Goal: Find specific page/section: Find specific page/section

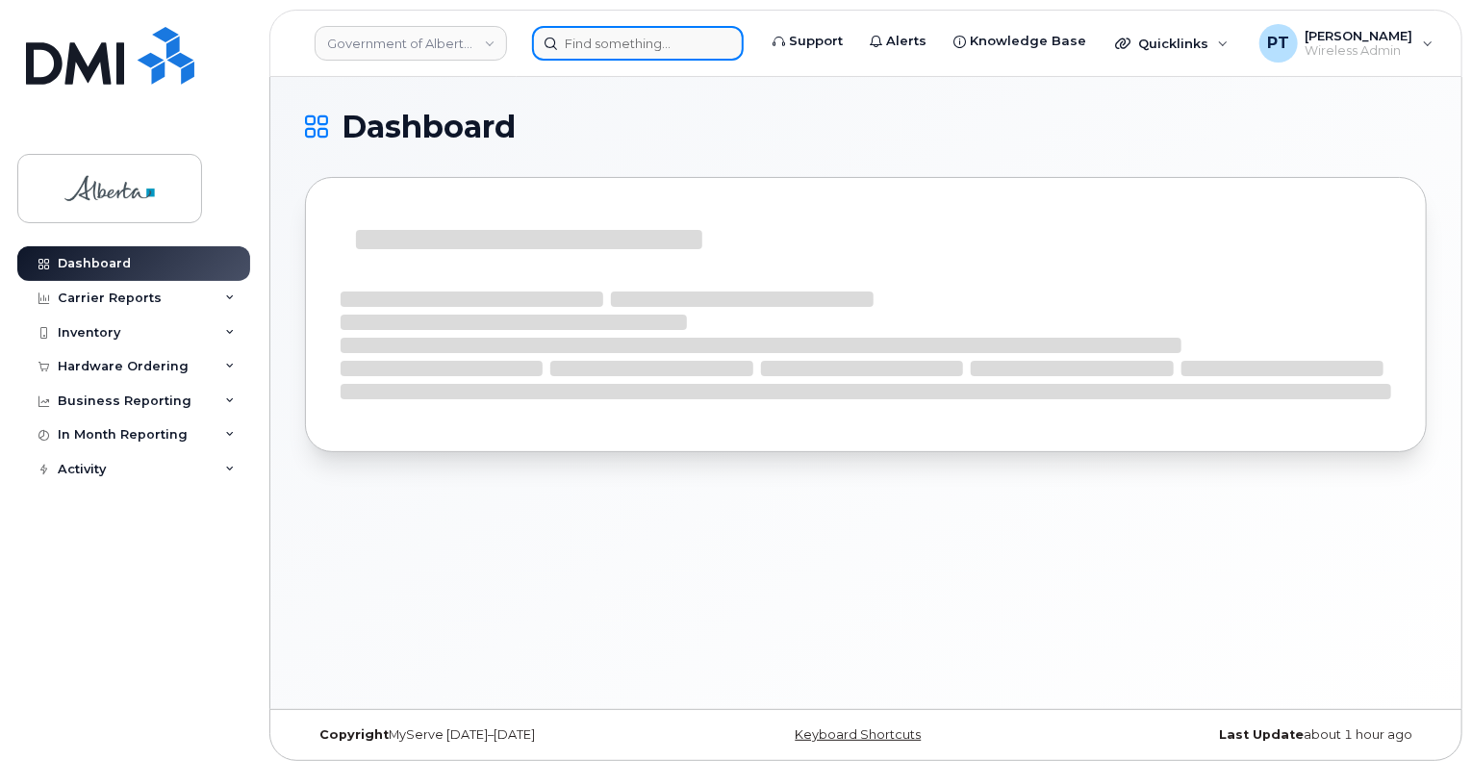
drag, startPoint x: 637, startPoint y: 44, endPoint x: 625, endPoint y: 38, distance: 12.9
click at [637, 44] on input at bounding box center [638, 43] width 212 height 35
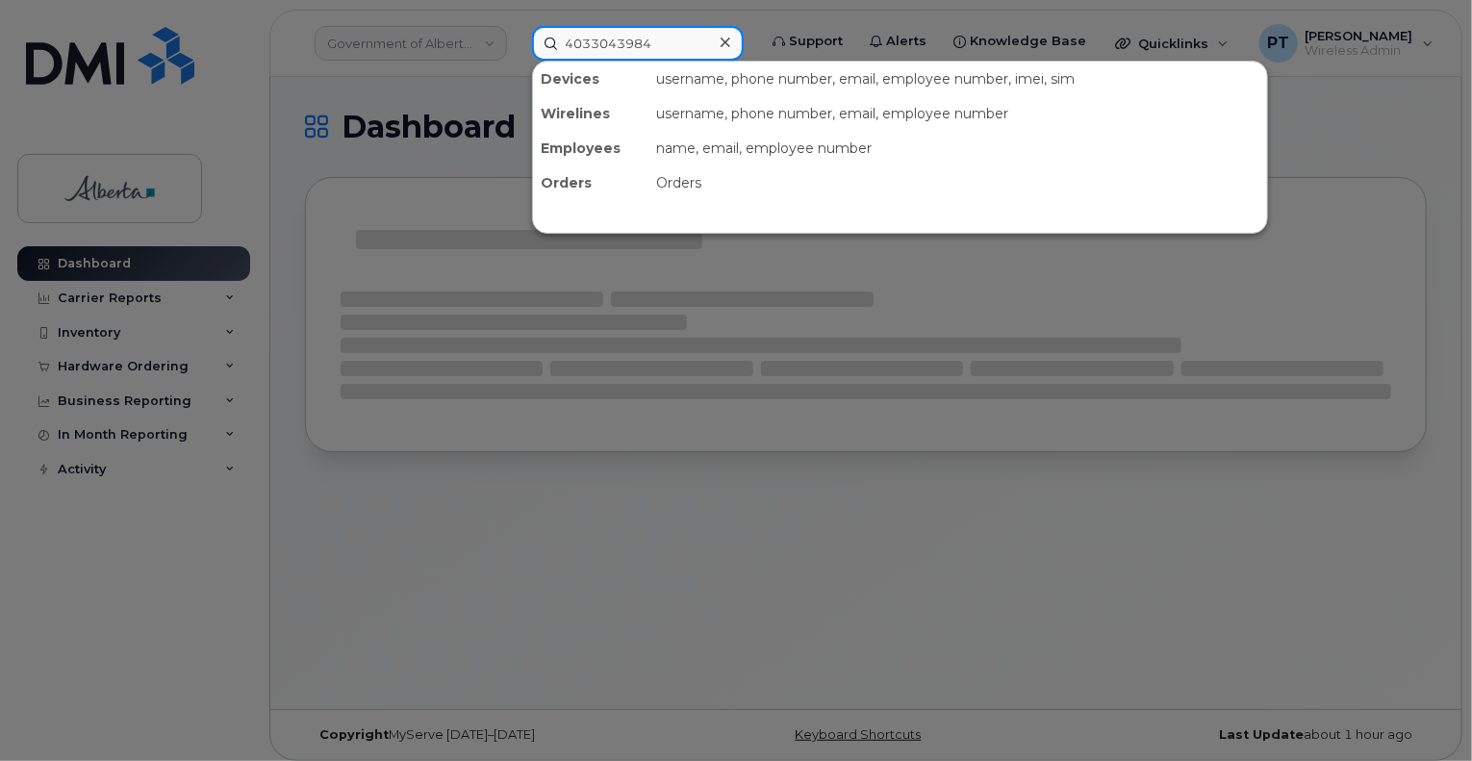
type input "4033043984"
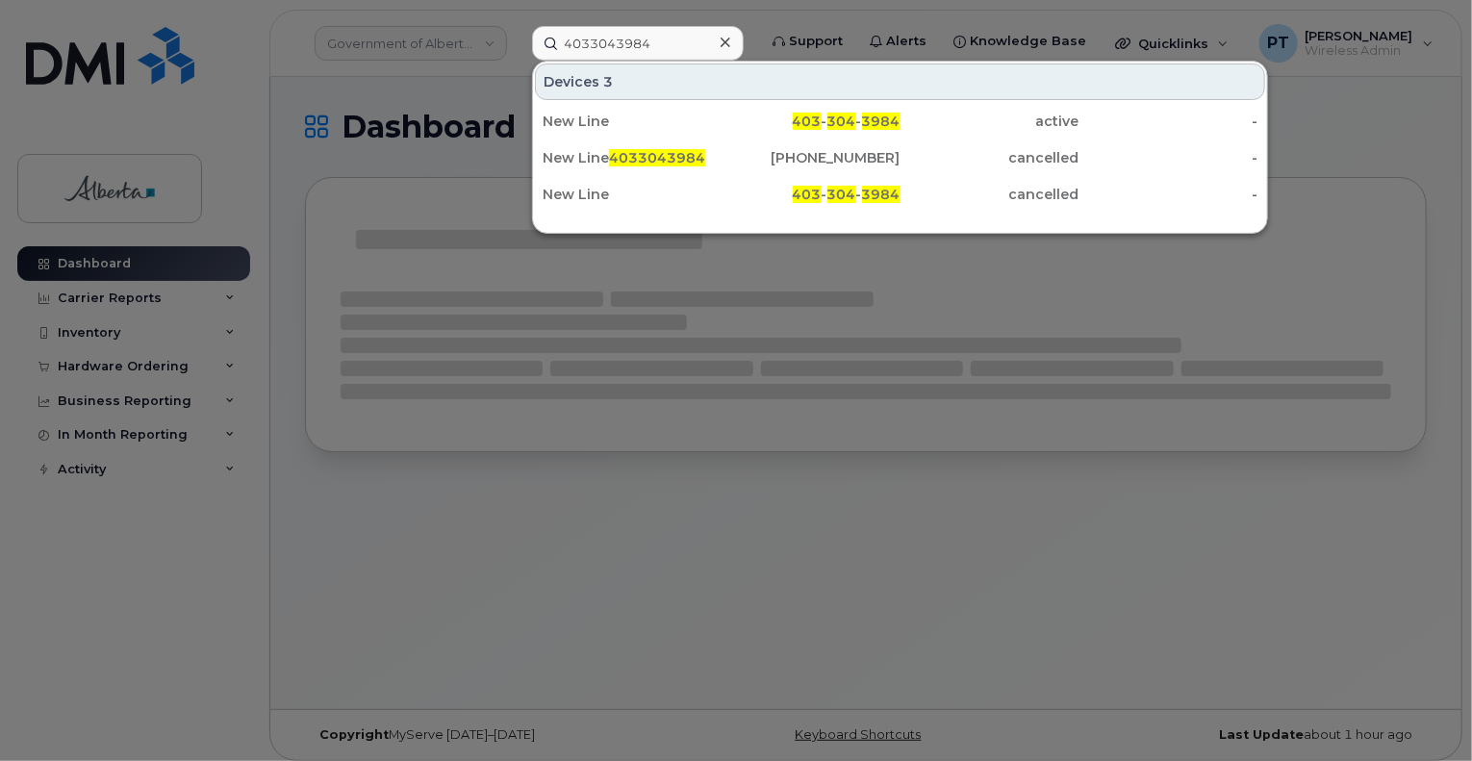
drag, startPoint x: 596, startPoint y: 120, endPoint x: 1285, endPoint y: 121, distance: 689.9
click at [596, 120] on div "New Line" at bounding box center [632, 121] width 179 height 19
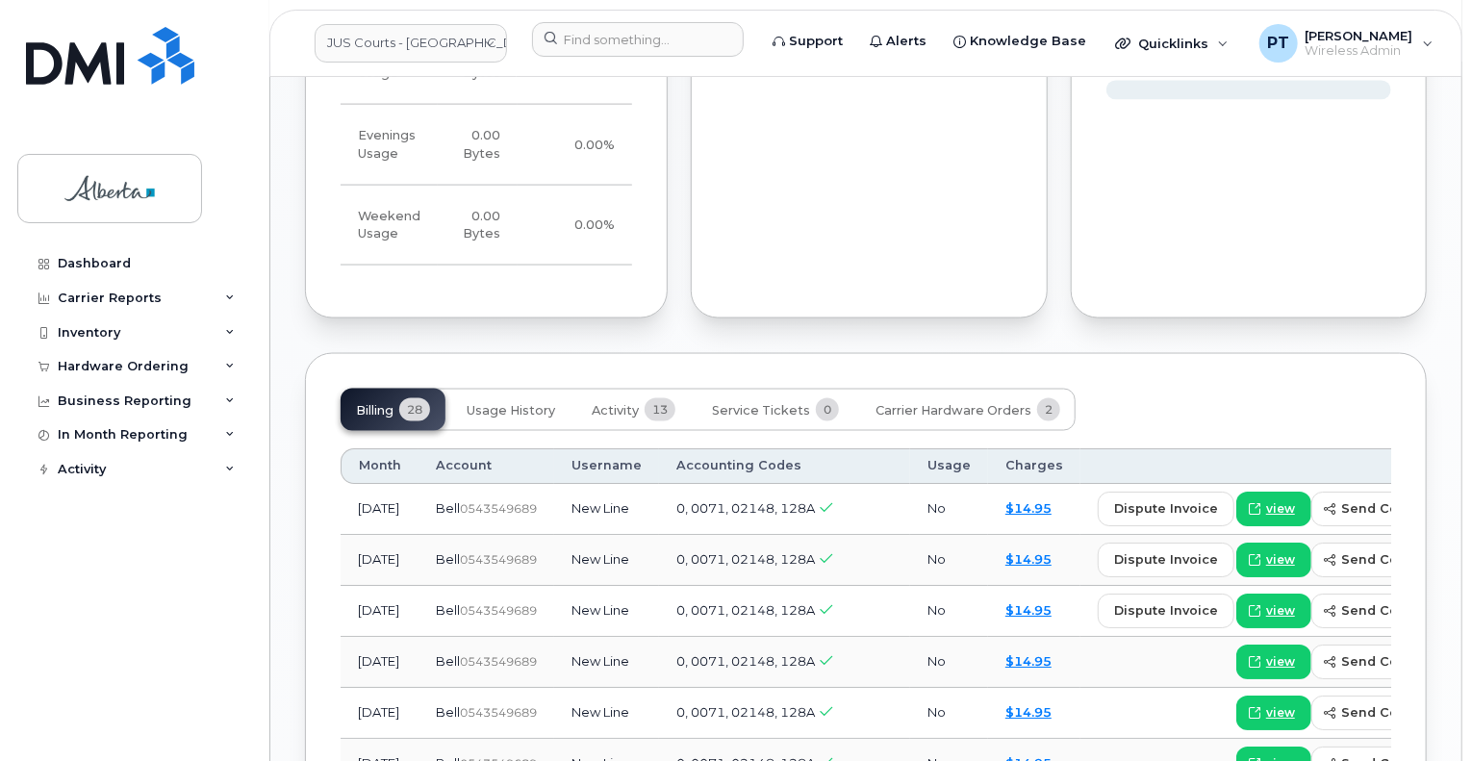
scroll to position [1443, 0]
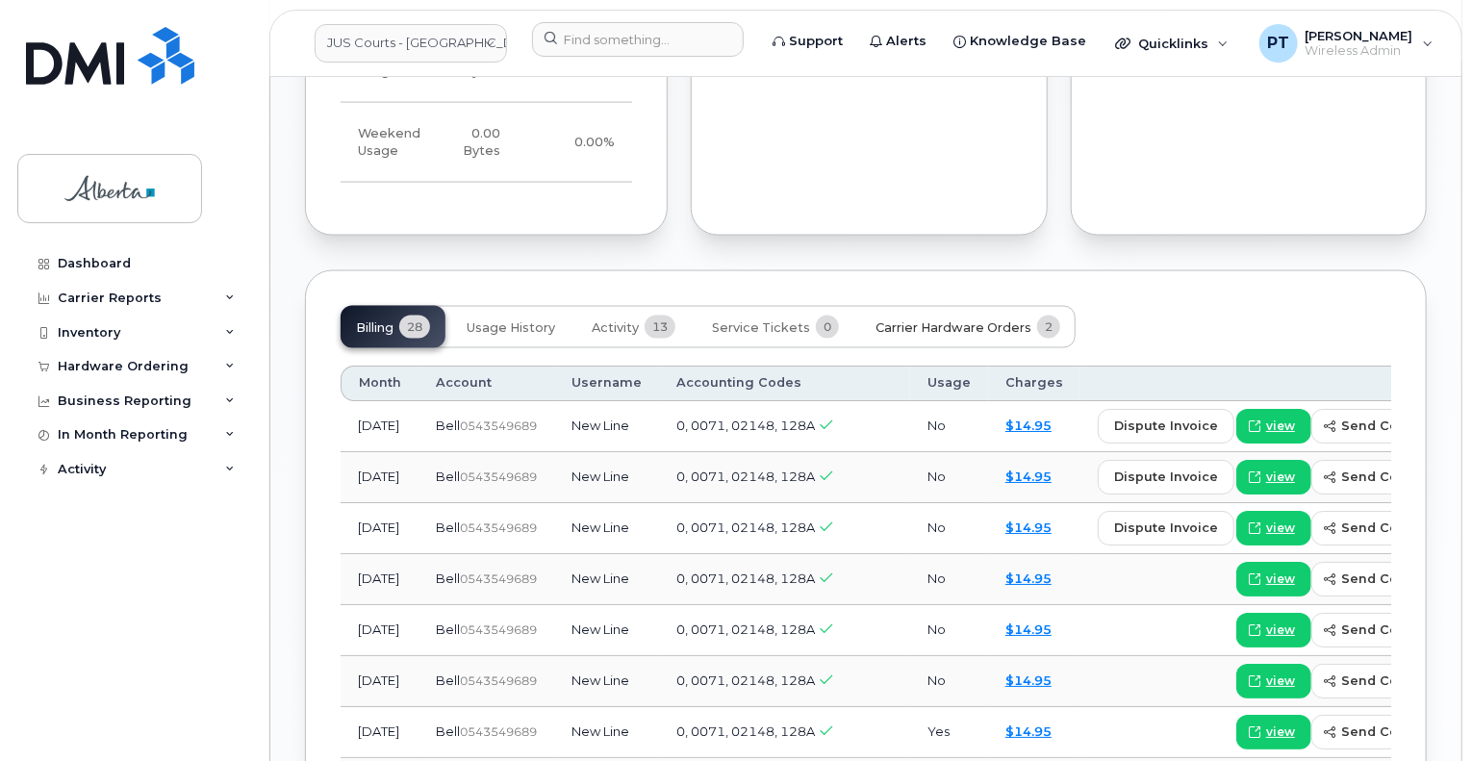
click at [912, 322] on span "Carrier Hardware Orders" at bounding box center [954, 327] width 156 height 15
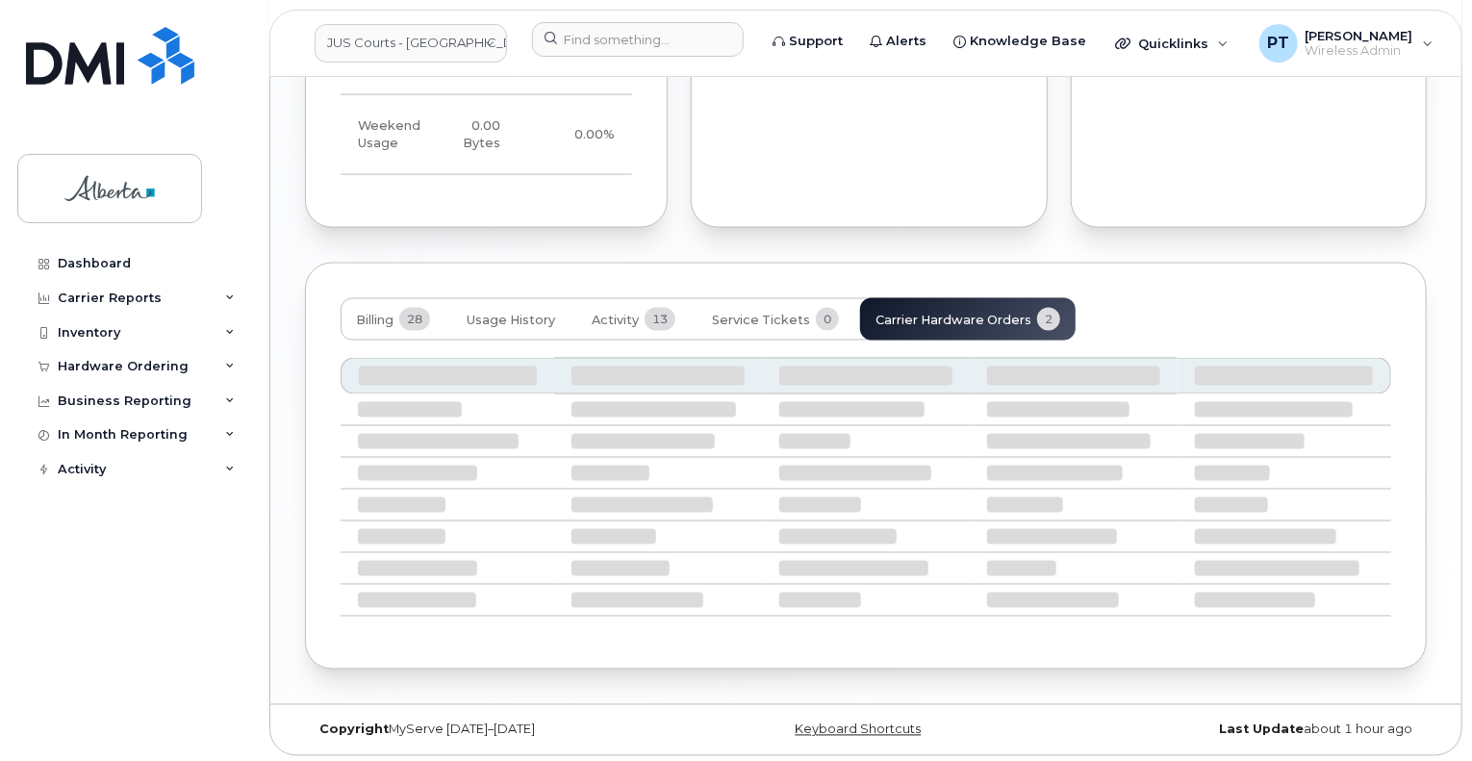
scroll to position [1368, 0]
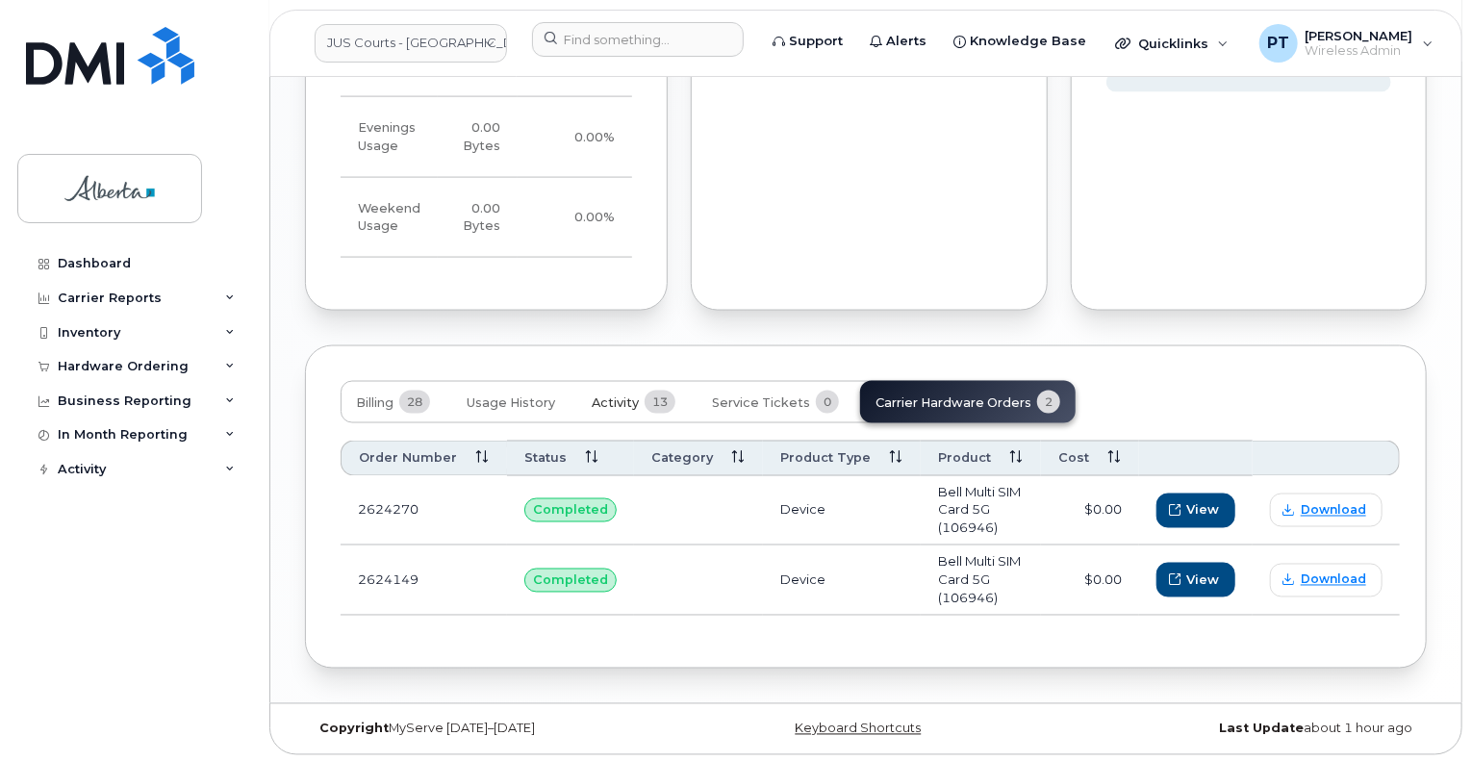
click at [634, 395] on span "Activity" at bounding box center [615, 402] width 47 height 15
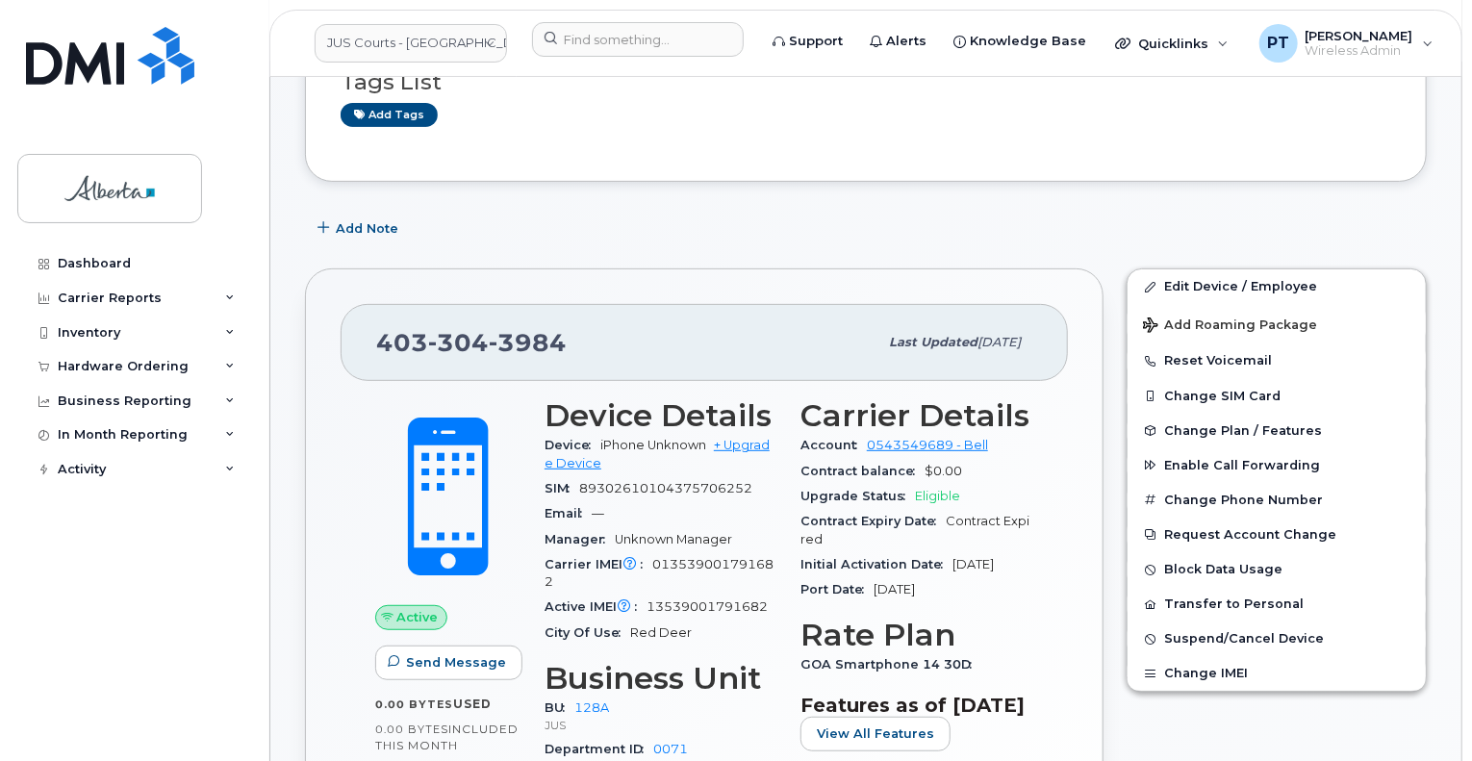
scroll to position [0, 0]
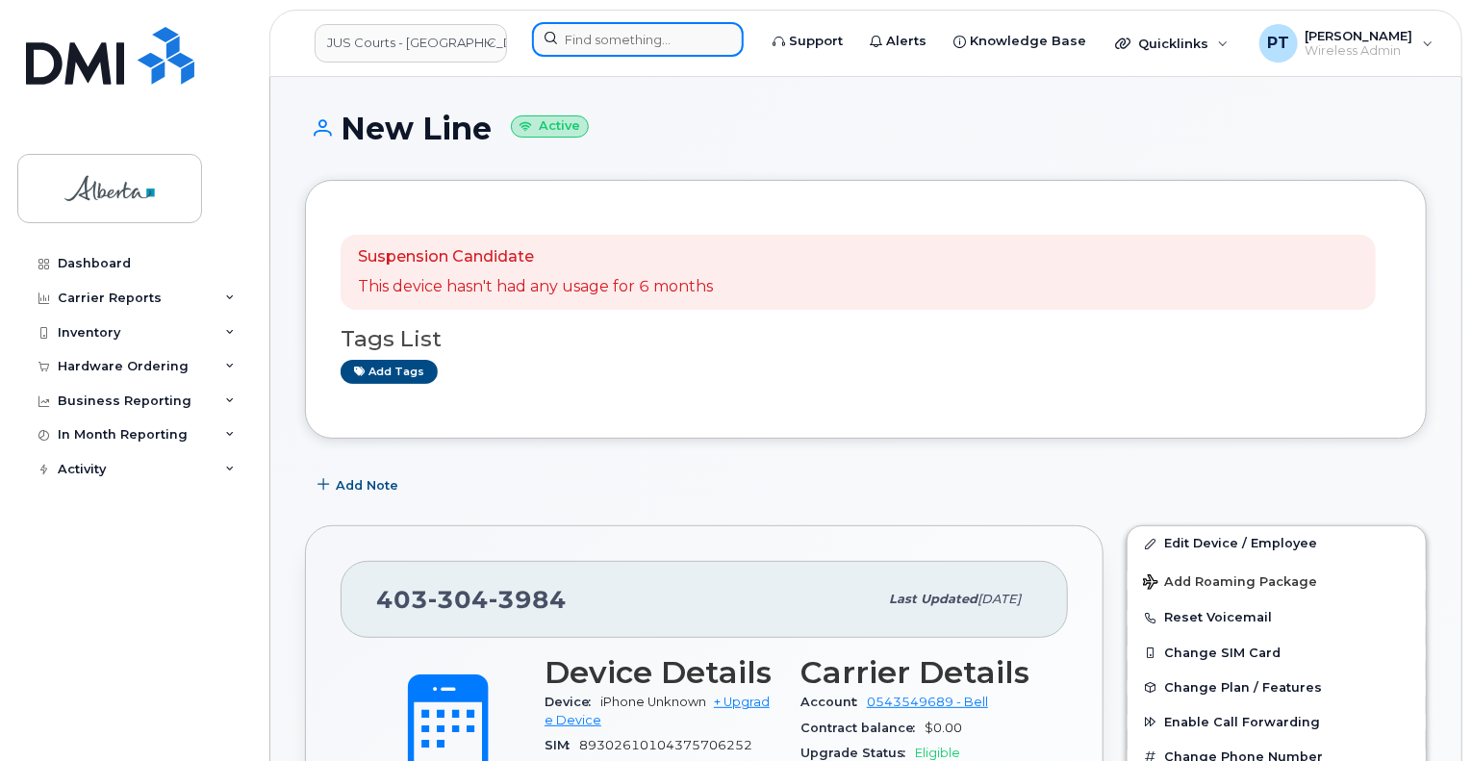
click at [619, 39] on input at bounding box center [638, 39] width 212 height 35
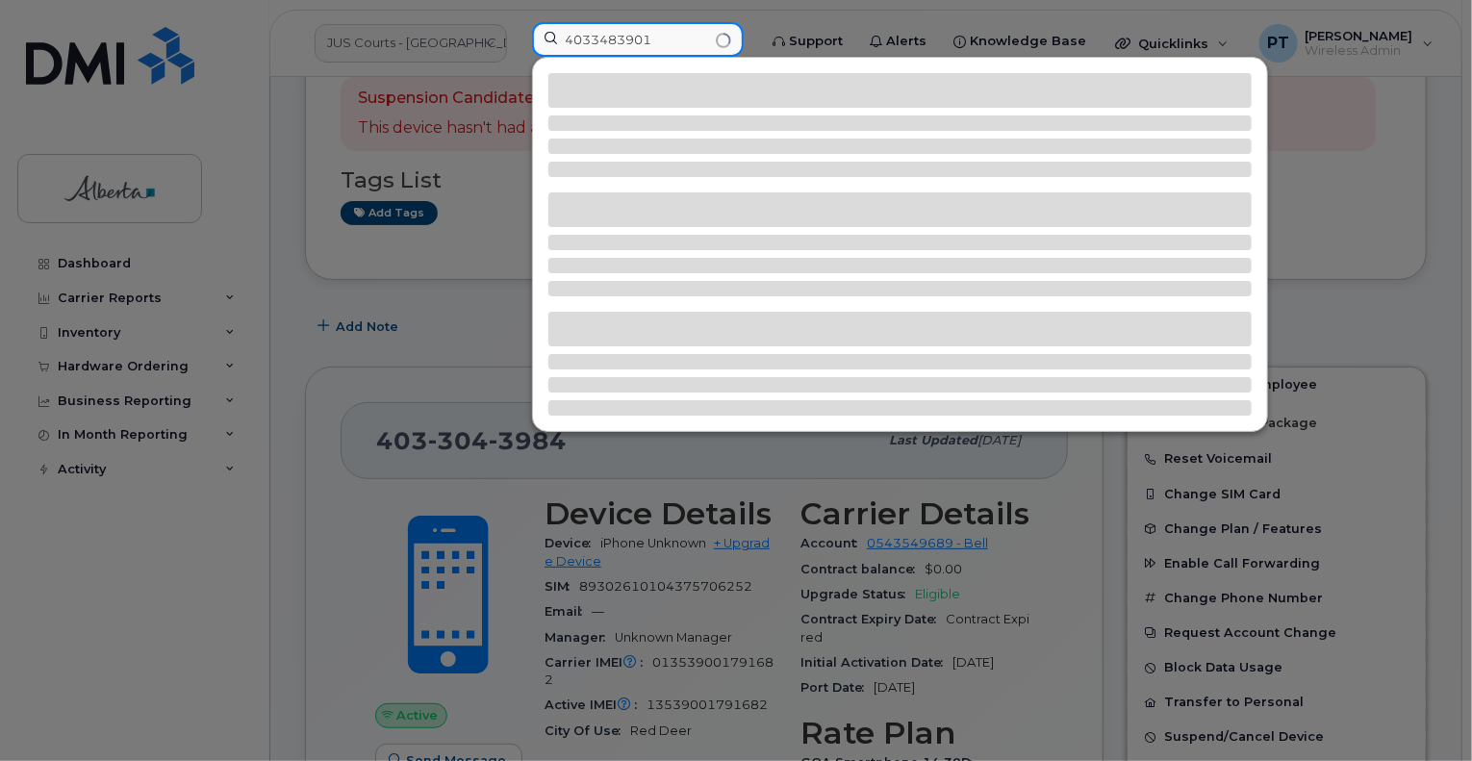
scroll to position [289, 0]
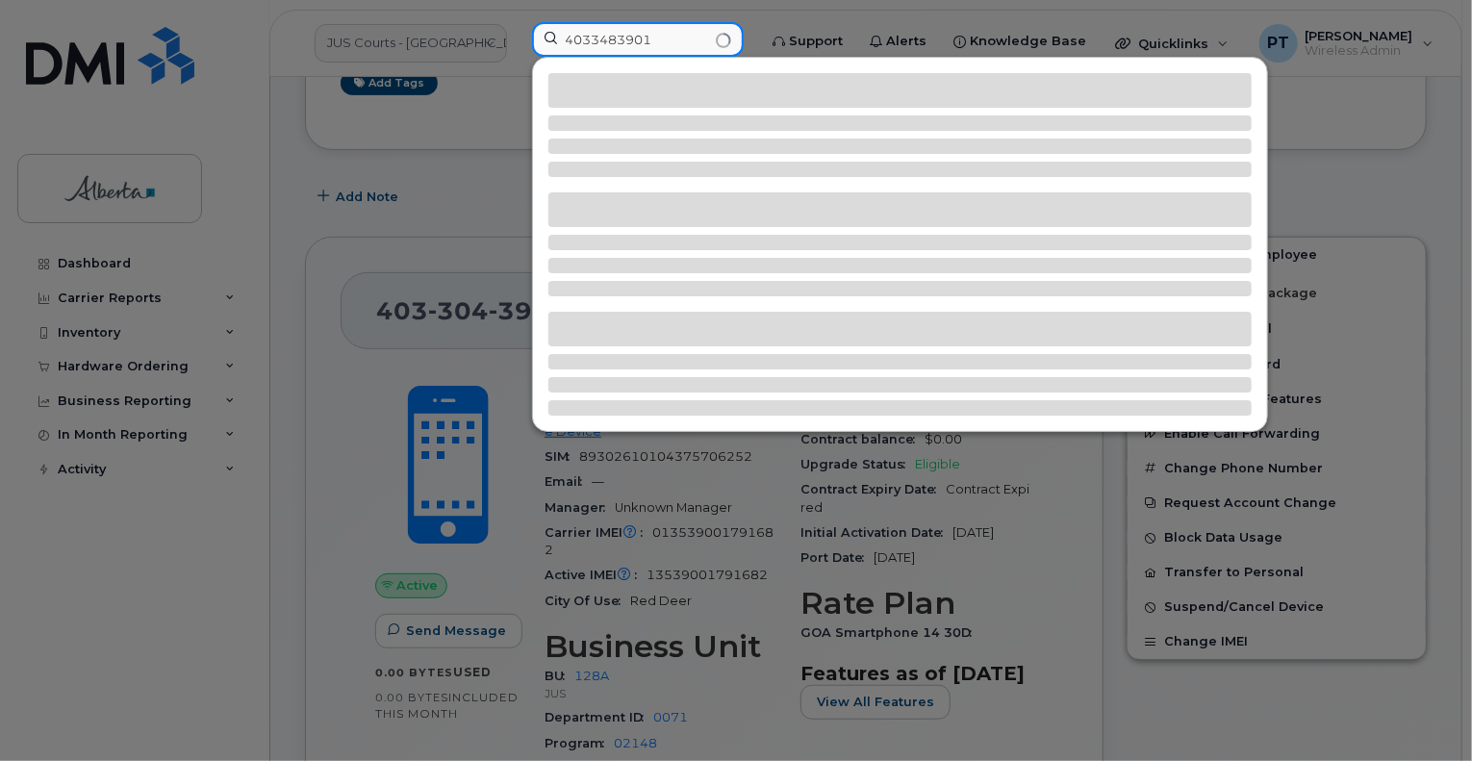
type input "4033483901"
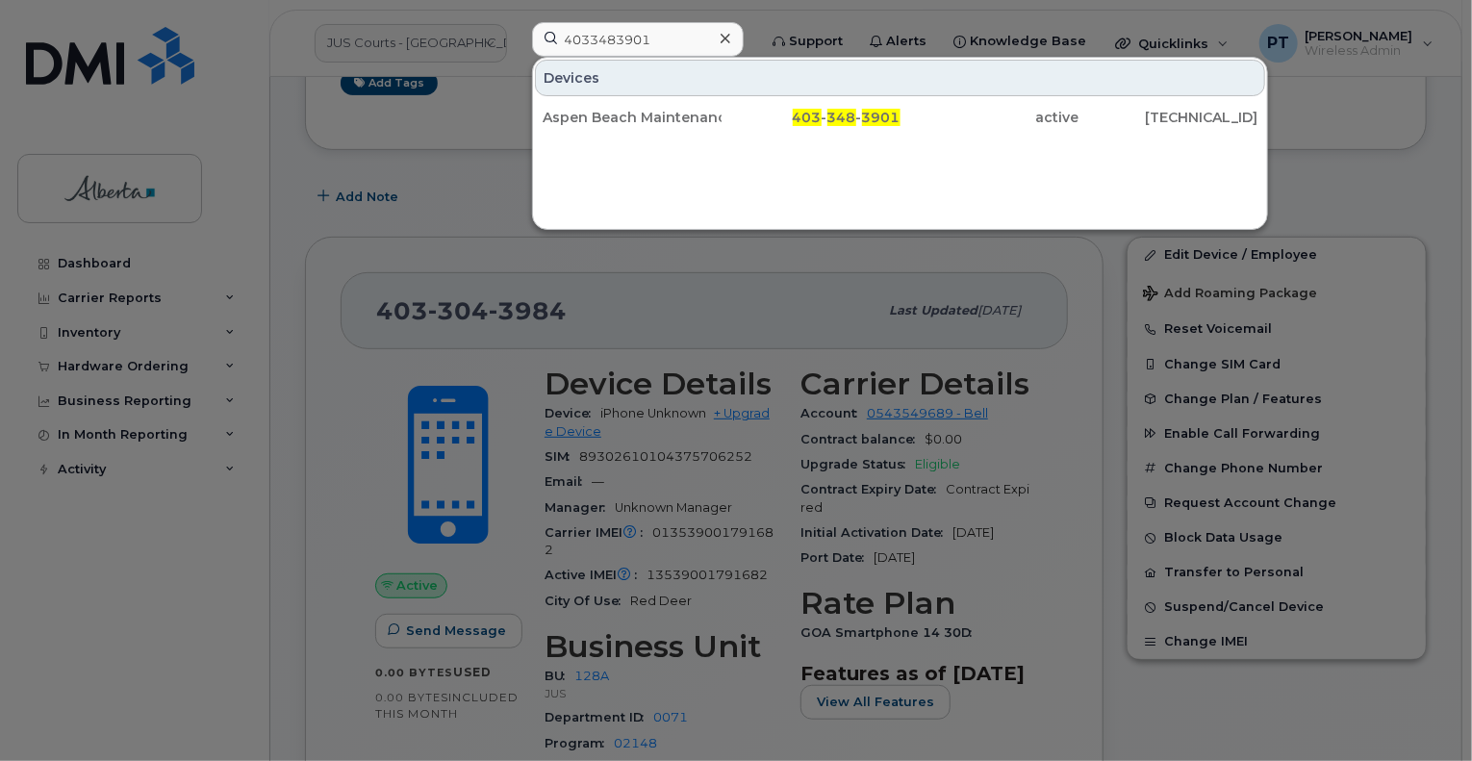
drag, startPoint x: 630, startPoint y: 117, endPoint x: 627, endPoint y: 310, distance: 192.4
click at [630, 117] on div "Aspen Beach Maintenance Office" at bounding box center [632, 117] width 179 height 19
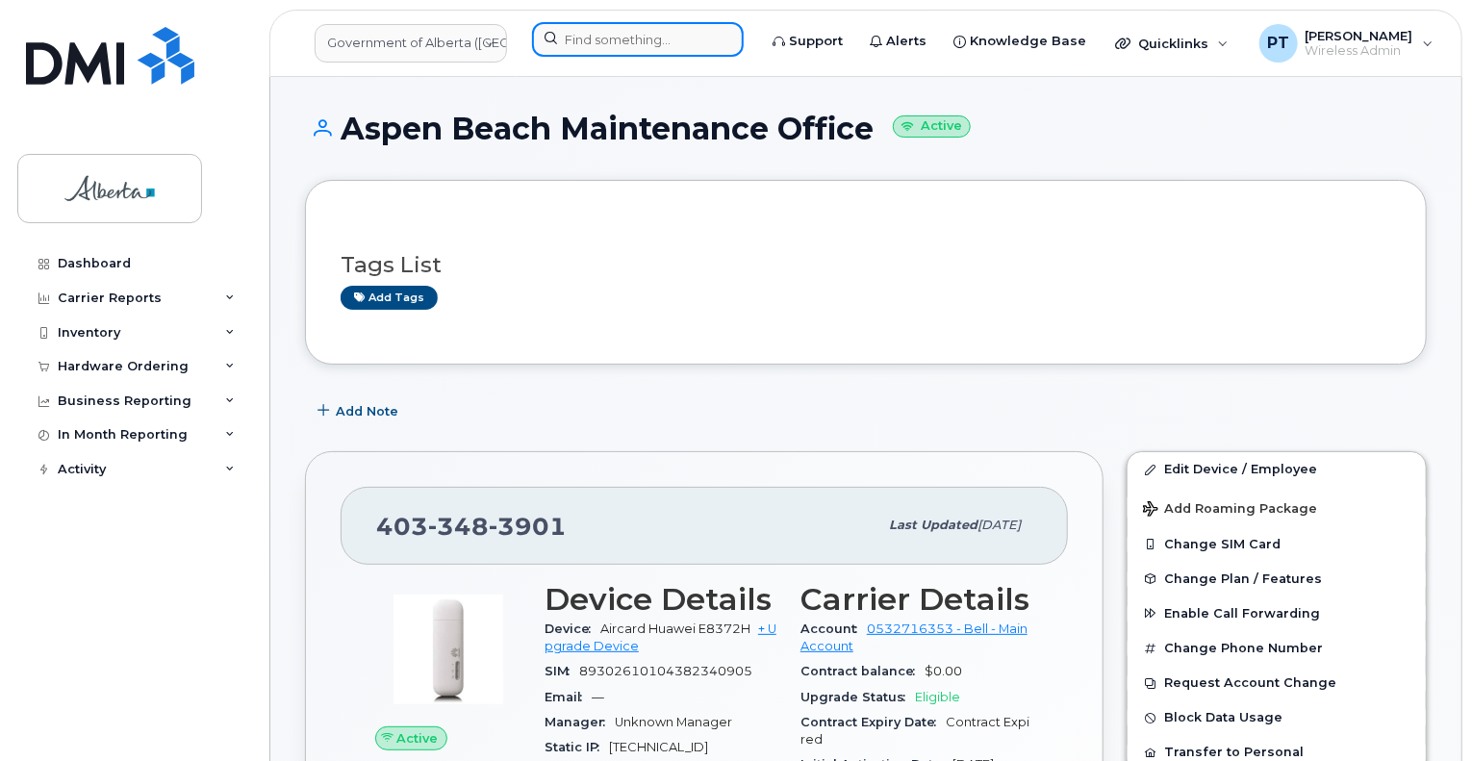
click at [647, 35] on input at bounding box center [638, 39] width 212 height 35
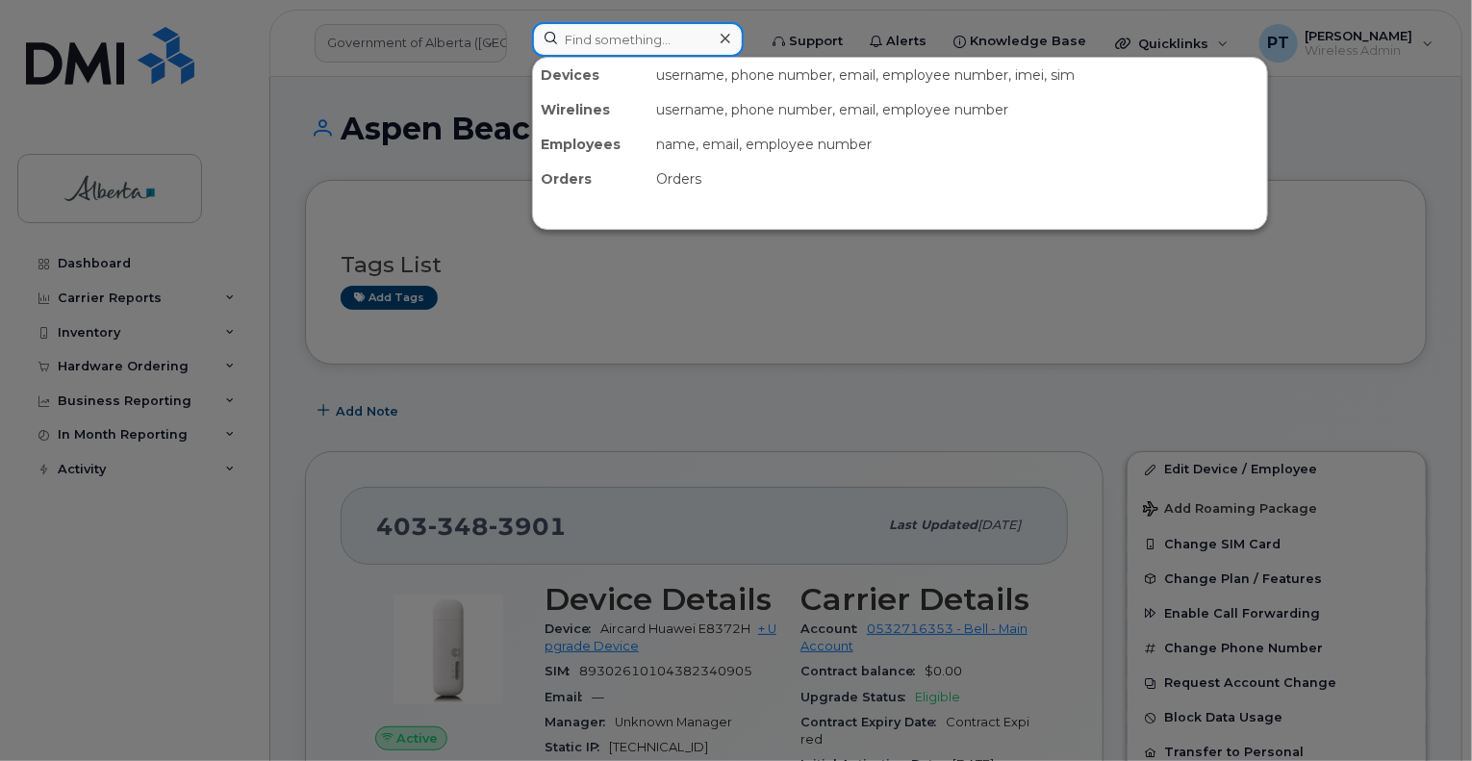
drag, startPoint x: 660, startPoint y: 39, endPoint x: 663, endPoint y: 203, distance: 163.6
click at [660, 39] on input at bounding box center [638, 39] width 212 height 35
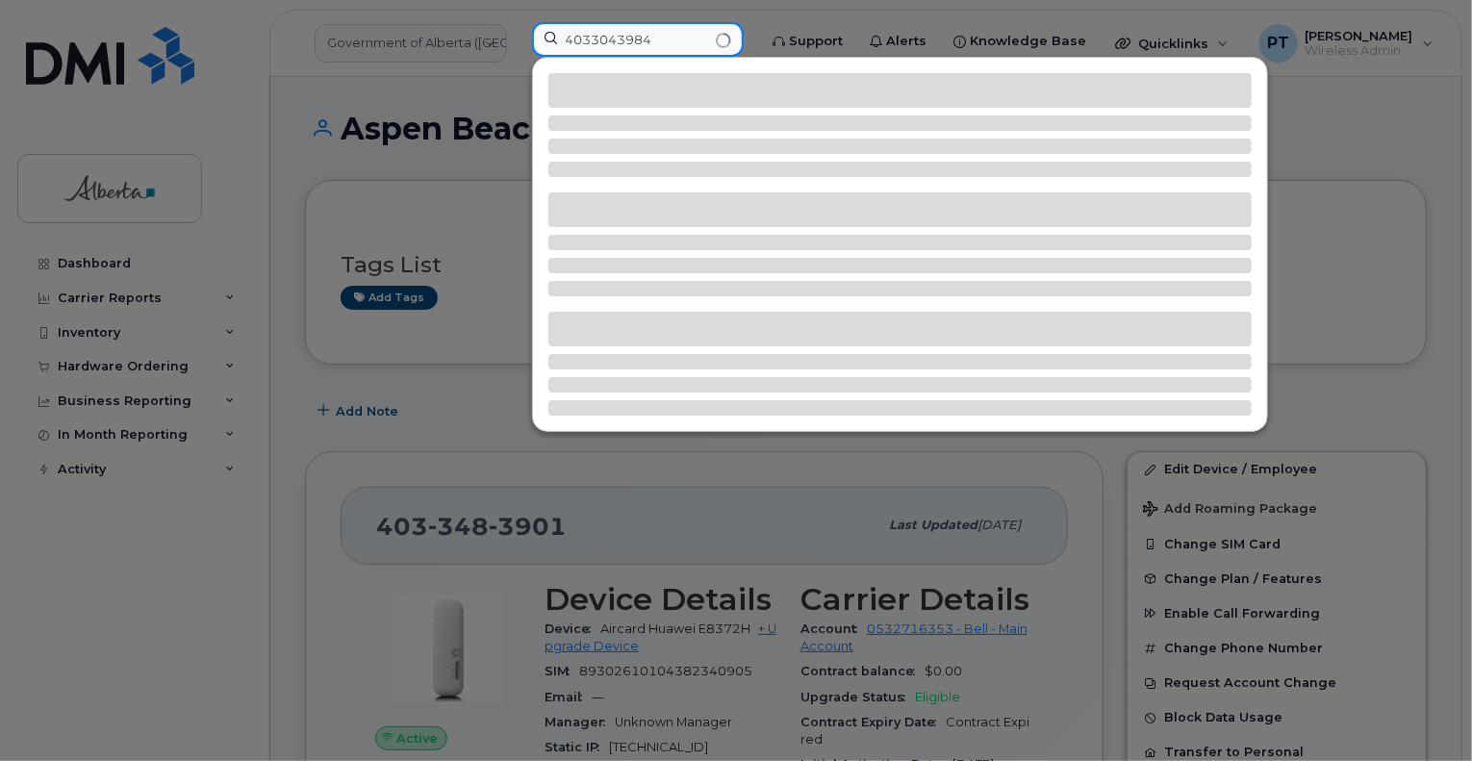
type input "4033043984"
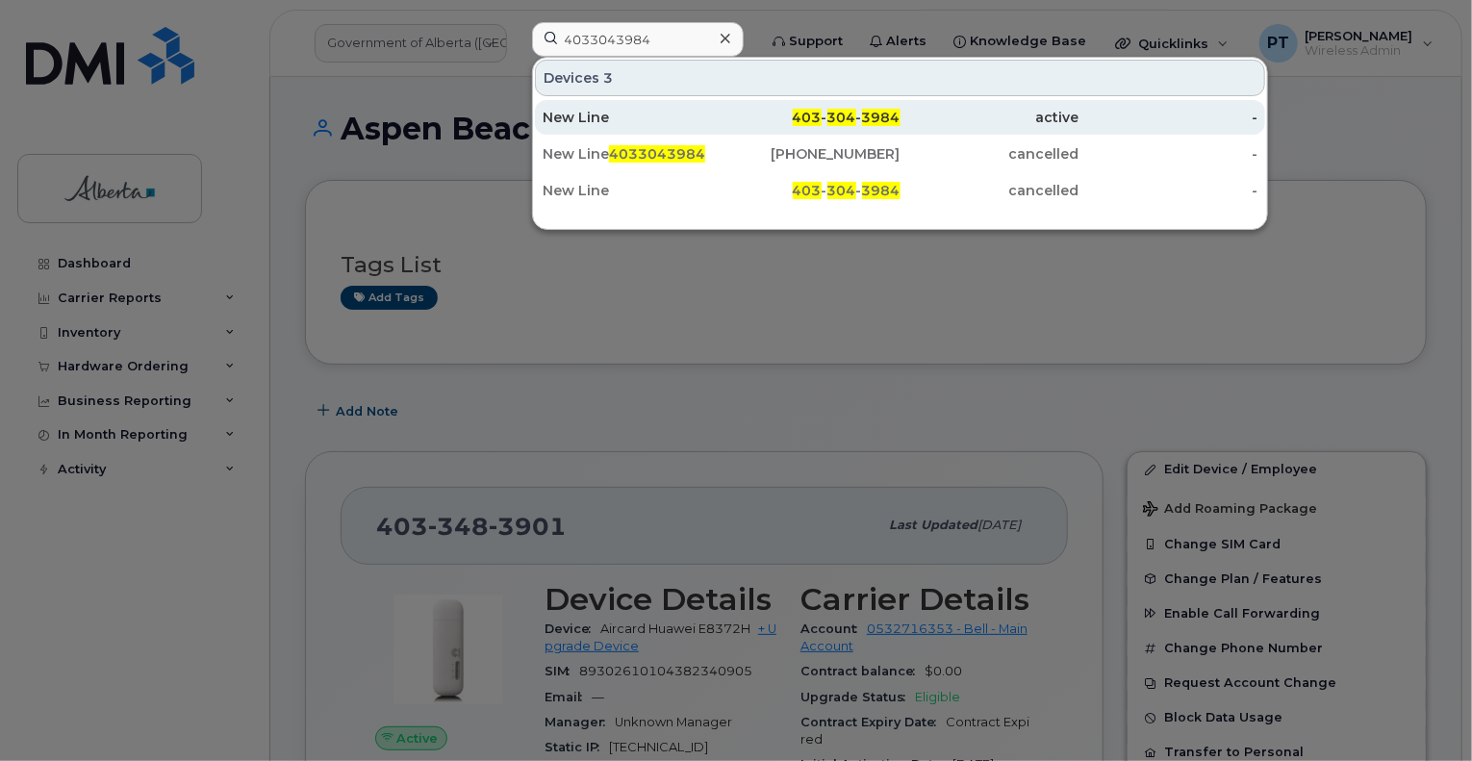
click at [576, 113] on div "New Line" at bounding box center [632, 117] width 179 height 19
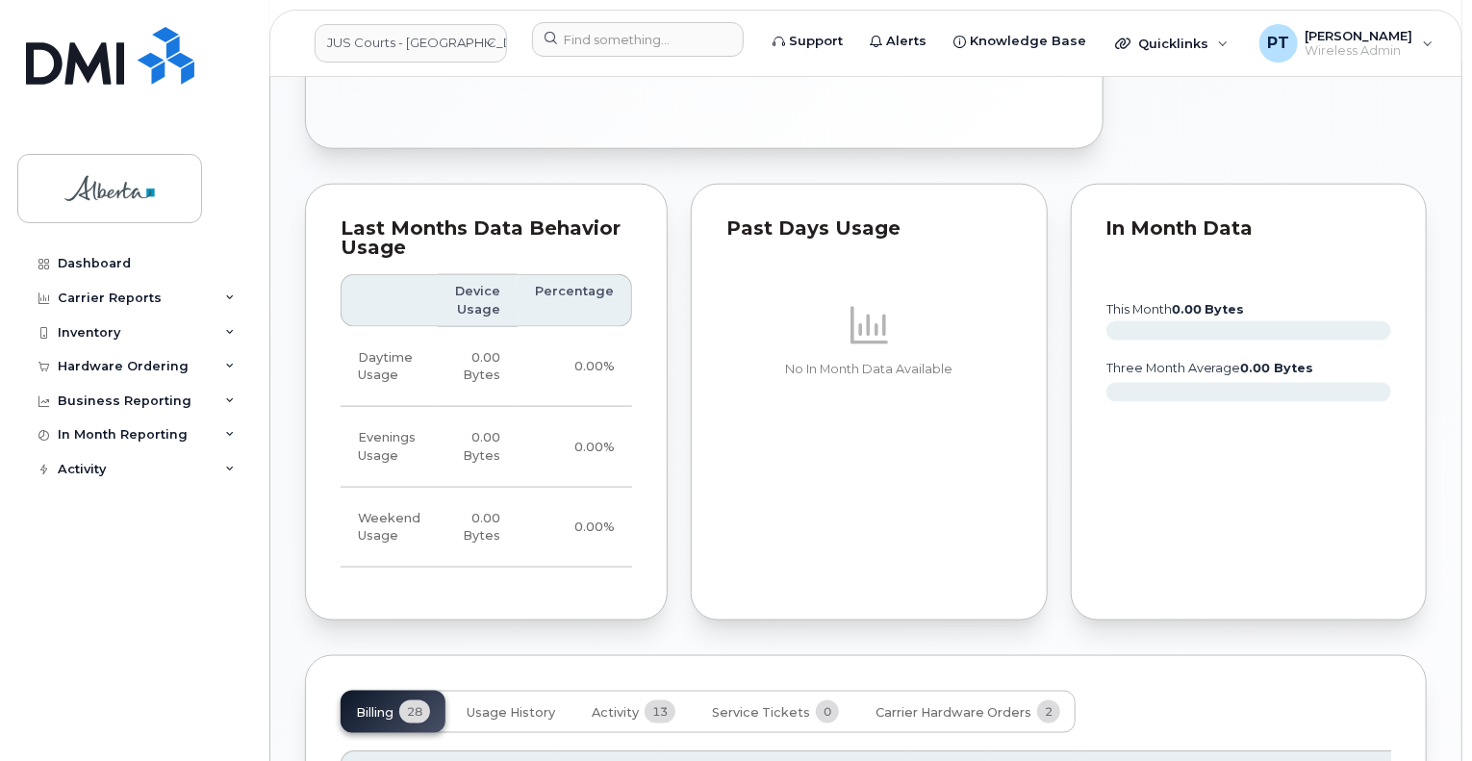
scroll to position [1347, 0]
